Goal: Transaction & Acquisition: Purchase product/service

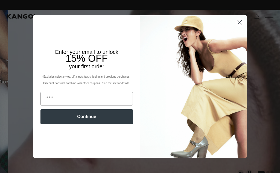
scroll to position [0, 113]
click at [238, 23] on circle "Close dialog" at bounding box center [239, 22] width 9 height 9
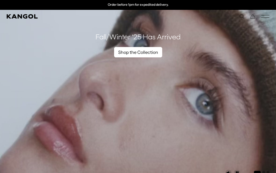
click at [127, 50] on link "Shop the Collection" at bounding box center [138, 52] width 48 height 10
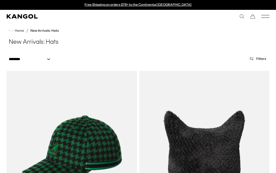
click at [31, 19] on comp-header "Kangol x J.Lindeberg Kangol x J.Lindeberg Men's Shop All Headwear Tops Outerwea…" at bounding box center [138, 16] width 276 height 13
click at [30, 17] on icon "Kangol" at bounding box center [22, 16] width 31 height 4
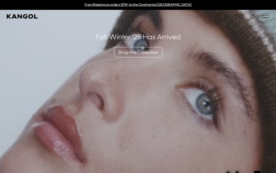
click at [242, 17] on icon "Search here" at bounding box center [241, 16] width 5 height 5
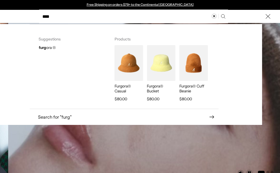
type input "****"
click at [168, 57] on img "Search here" at bounding box center [161, 63] width 28 height 36
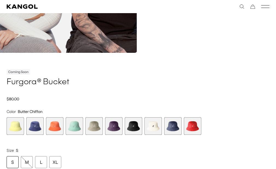
click at [56, 120] on span "3 of 10" at bounding box center [55, 126] width 18 height 18
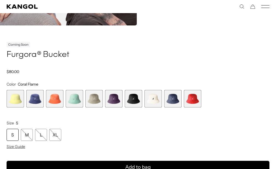
click at [58, 98] on span "3 of 10" at bounding box center [55, 99] width 18 height 18
click at [14, 102] on span "1 of 10" at bounding box center [16, 99] width 18 height 18
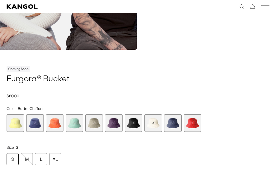
scroll to position [359, 0]
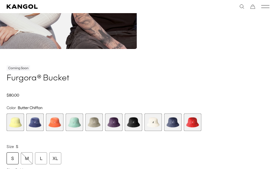
click at [20, 126] on span "1 of 10" at bounding box center [16, 122] width 18 height 18
click at [18, 127] on span "1 of 10" at bounding box center [16, 122] width 18 height 18
click at [14, 127] on span "1 of 10" at bounding box center [16, 122] width 18 height 18
click at [17, 122] on span "1 of 10" at bounding box center [16, 122] width 18 height 18
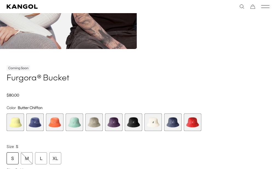
click at [19, 126] on span "1 of 10" at bounding box center [16, 122] width 18 height 18
click at [56, 121] on span "3 of 10" at bounding box center [55, 122] width 18 height 18
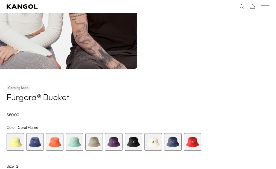
click at [22, 138] on span "1 of 10" at bounding box center [16, 142] width 18 height 18
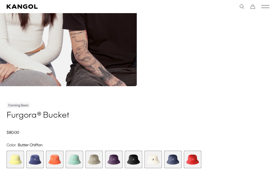
scroll to position [0, 113]
click at [33, 162] on span "2 of 10" at bounding box center [35, 160] width 18 height 18
click at [14, 164] on span "1 of 10" at bounding box center [16, 160] width 18 height 18
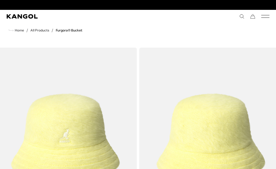
click at [241, 18] on icon "Search here" at bounding box center [241, 16] width 5 height 5
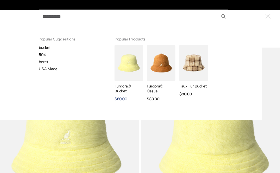
scroll to position [0, 113]
click at [123, 73] on img "Search here" at bounding box center [129, 63] width 28 height 36
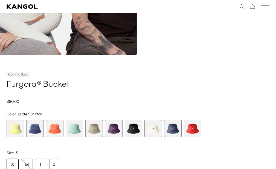
scroll to position [356, 0]
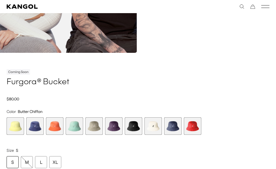
click at [78, 131] on span "4 of 10" at bounding box center [75, 126] width 18 height 18
click at [32, 126] on span "2 of 10" at bounding box center [35, 126] width 18 height 18
click at [54, 133] on span "3 of 10" at bounding box center [55, 126] width 18 height 18
click at [72, 131] on span "4 of 10" at bounding box center [75, 126] width 18 height 18
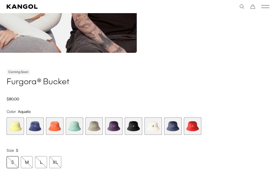
click at [92, 129] on span "5 of 10" at bounding box center [94, 126] width 18 height 18
click at [118, 132] on span "6 of 10" at bounding box center [114, 126] width 18 height 18
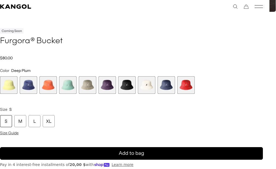
scroll to position [215, 7]
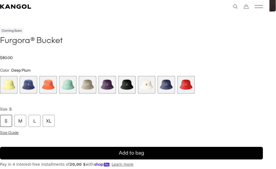
click at [8, 86] on span "1 of 10" at bounding box center [9, 85] width 18 height 18
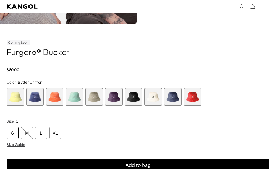
scroll to position [426, 0]
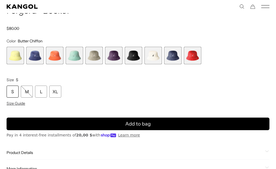
click at [56, 61] on span "3 of 10" at bounding box center [55, 56] width 18 height 18
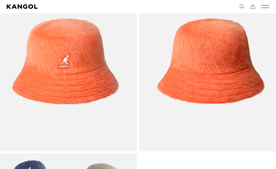
scroll to position [25, 0]
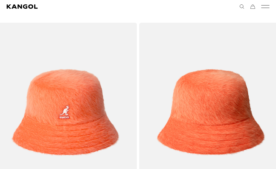
click at [202, 103] on img "Gallery Viewer" at bounding box center [211, 112] width 144 height 179
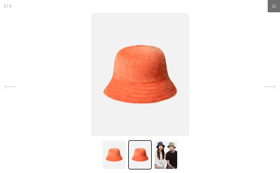
scroll to position [0, 0]
